Goal: Find specific page/section: Find specific page/section

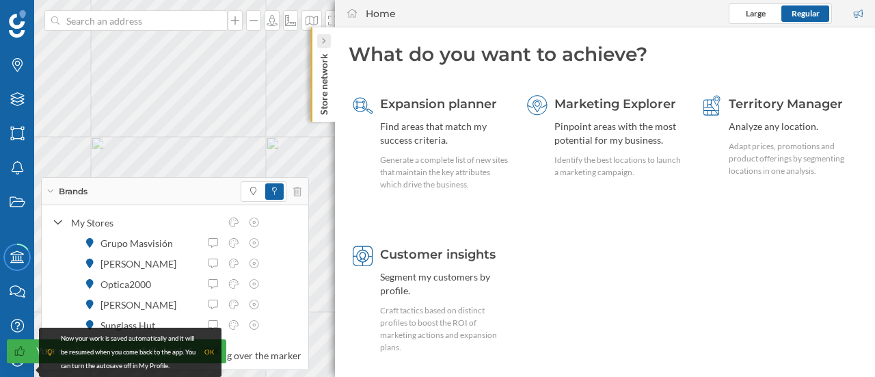
drag, startPoint x: 689, startPoint y: 0, endPoint x: 322, endPoint y: 42, distance: 369.7
click at [322, 42] on icon at bounding box center [323, 41] width 4 height 7
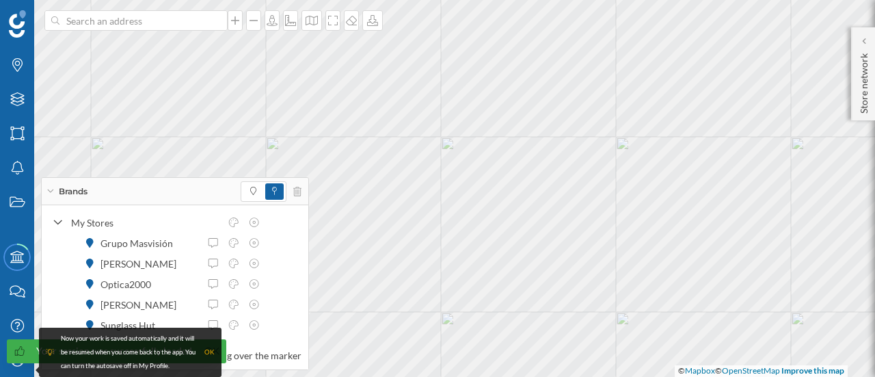
click at [54, 192] on div "Brands" at bounding box center [175, 191] width 267 height 27
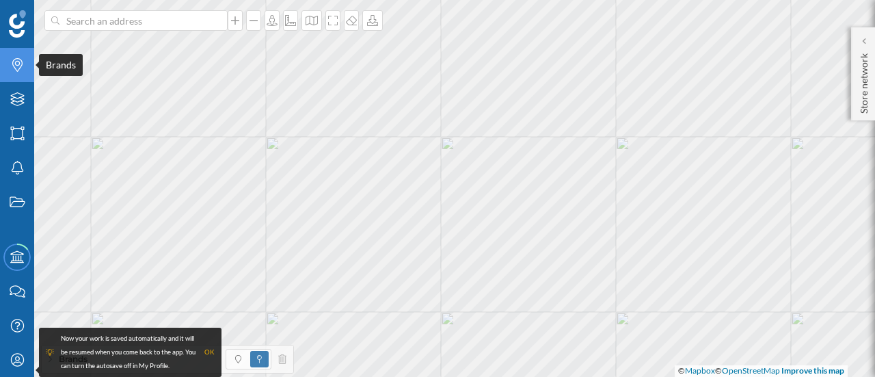
click at [10, 68] on icon "Brands" at bounding box center [17, 65] width 17 height 14
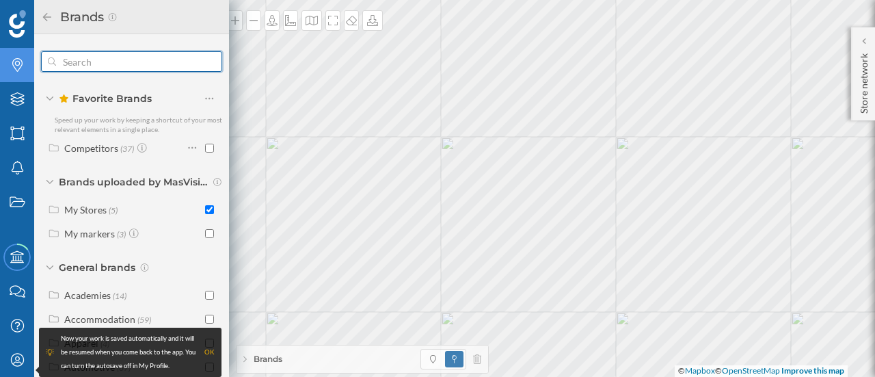
click at [83, 62] on input "text" at bounding box center [131, 61] width 151 height 27
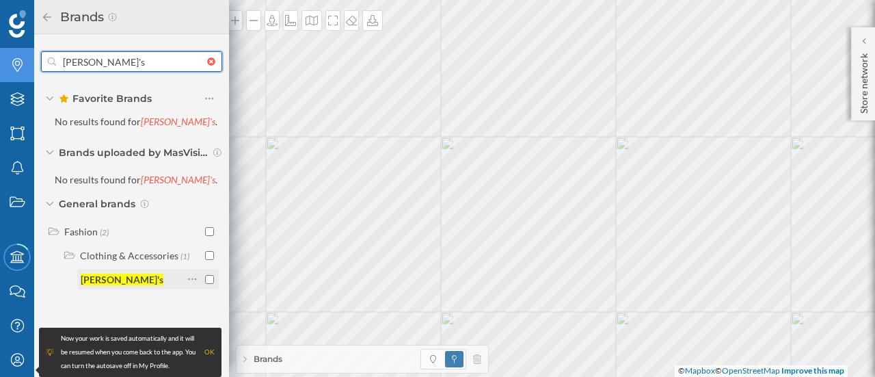
type input "[PERSON_NAME]'s"
click at [130, 281] on div "[PERSON_NAME]'s" at bounding box center [132, 279] width 103 height 14
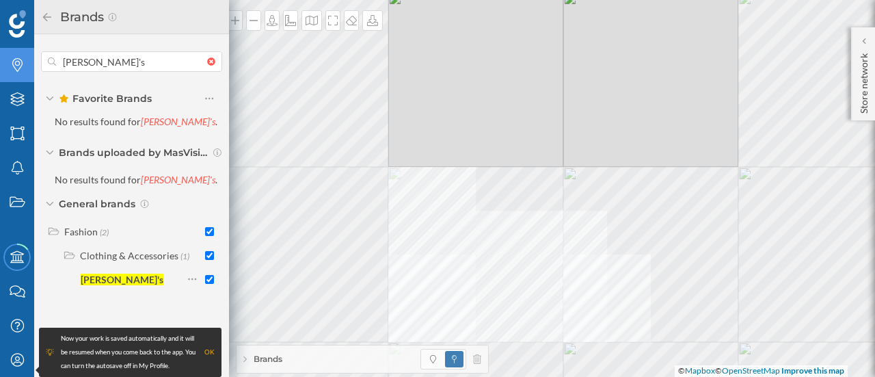
click at [514, 198] on div "© Mapbox © OpenStreetMap Improve this map" at bounding box center [437, 188] width 875 height 377
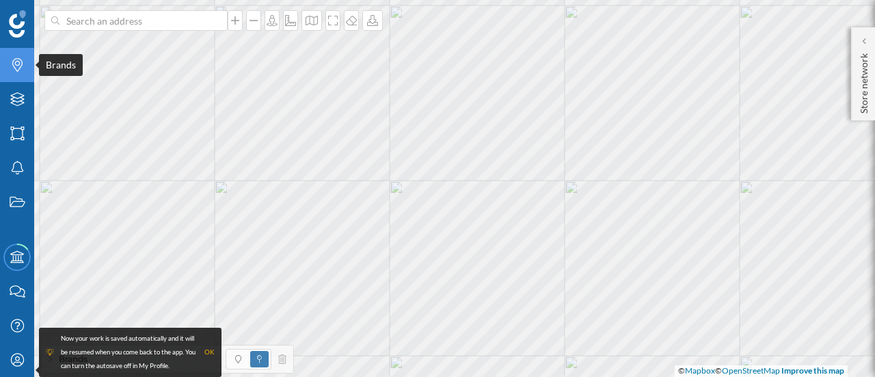
click at [12, 70] on icon "Brands" at bounding box center [17, 65] width 17 height 14
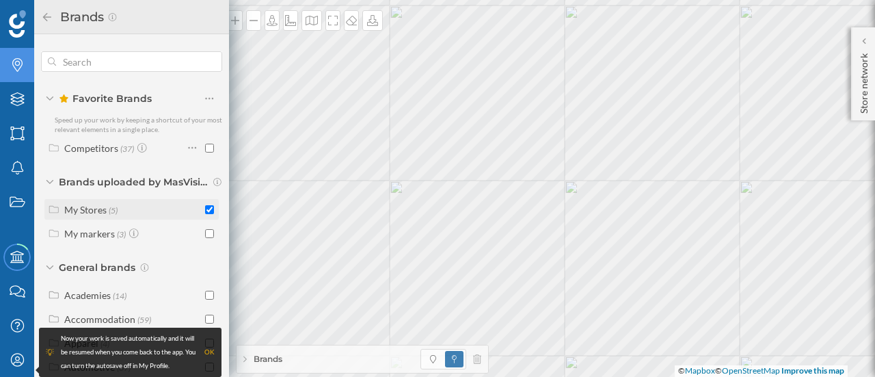
click at [207, 208] on input "checkbox" at bounding box center [209, 209] width 9 height 9
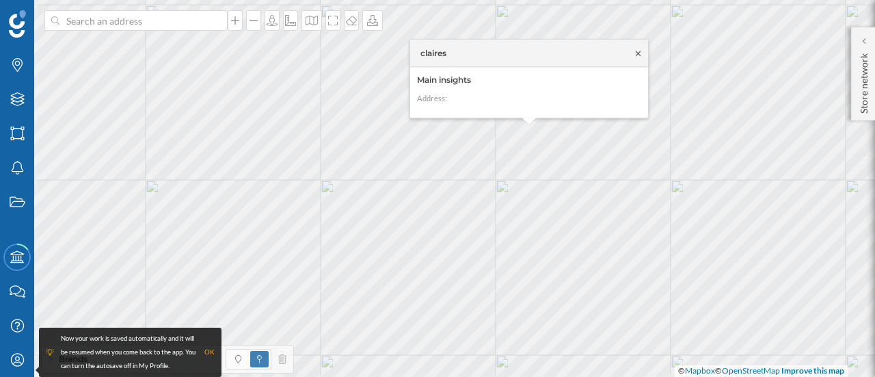
click at [633, 51] on icon at bounding box center [638, 53] width 10 height 8
